Goal: Register for event/course

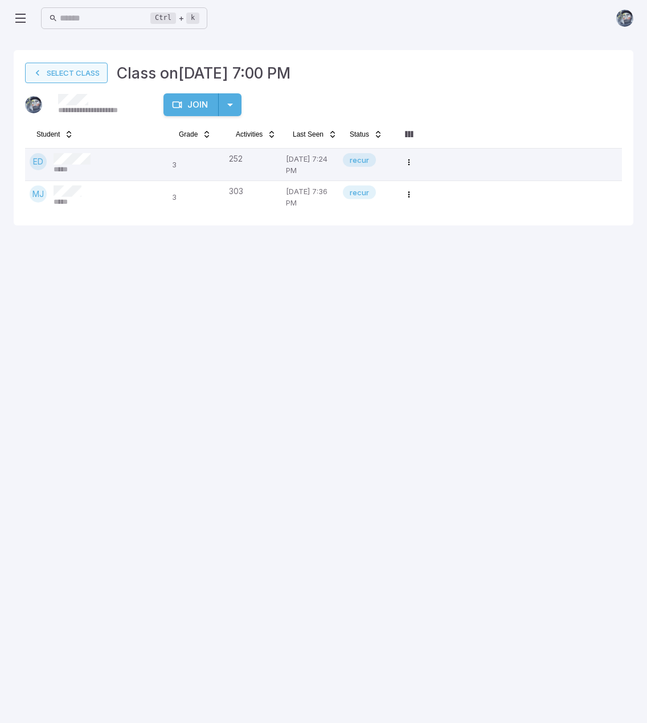
click at [73, 78] on link "Select Class" at bounding box center [66, 73] width 83 height 20
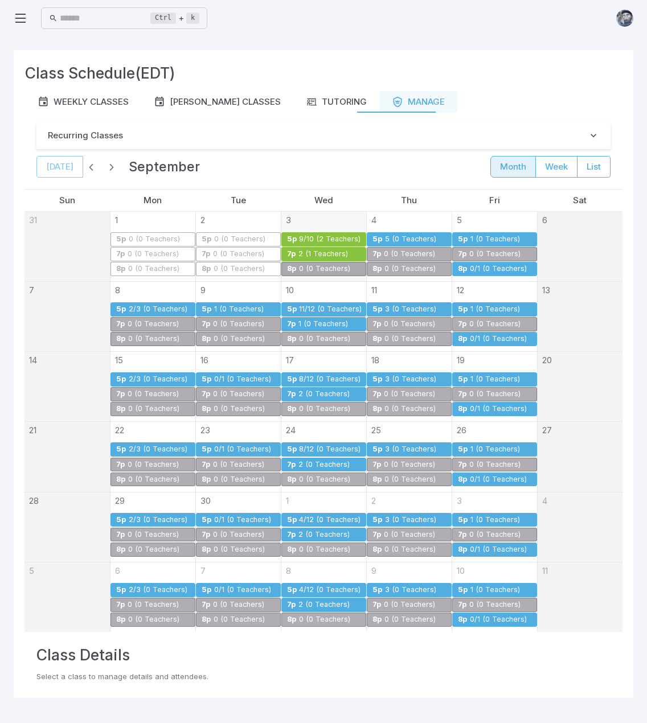
click at [321, 250] on div "2 (1 Teachers)" at bounding box center [323, 254] width 51 height 9
